Goal: Find specific fact: Find specific fact

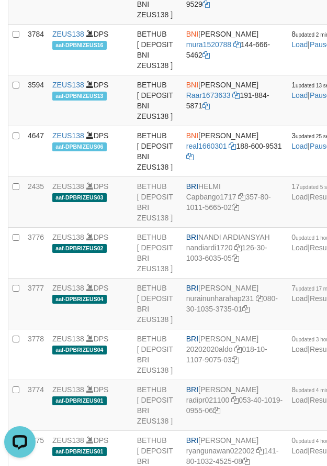
scroll to position [549, 0]
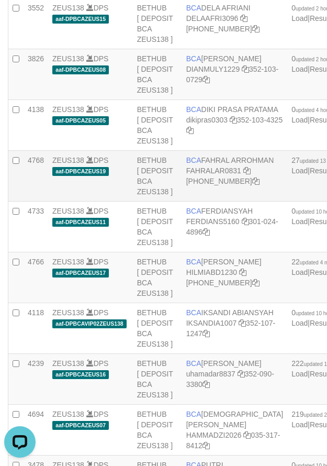
click at [202, 201] on td "BCA FAHRAL ARROHMAN FAHRALAR0831 566-509-5158" at bounding box center [234, 176] width 105 height 51
copy td "BCA FAHRAL ARROHMAN"
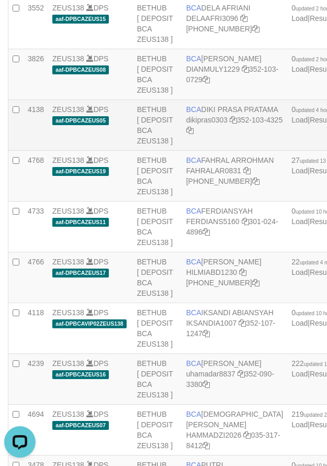
click at [112, 151] on td "ZEUS138 DPS aaf-DPBCAZEUS05" at bounding box center [90, 125] width 85 height 51
click at [171, 151] on td "BETHUB [ DEPOSIT BCA ZEUS138 ]" at bounding box center [157, 125] width 49 height 51
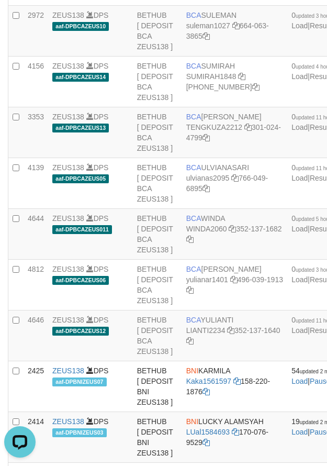
scroll to position [793, 0]
